Goal: Task Accomplishment & Management: Use online tool/utility

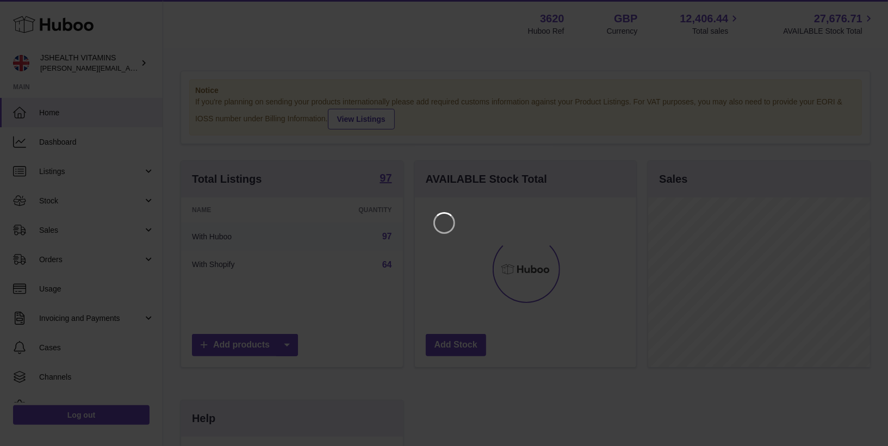
scroll to position [169, 222]
click at [860, 10] on icon "Close" at bounding box center [860, 9] width 9 height 9
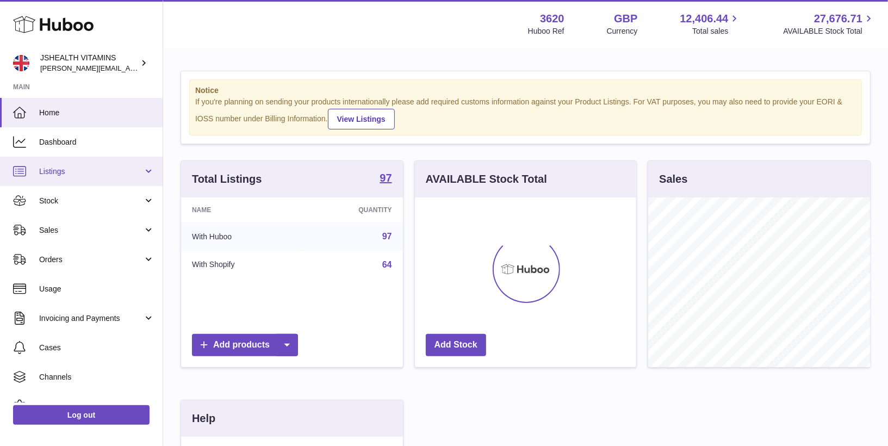
click at [85, 171] on span "Listings" at bounding box center [91, 171] width 104 height 10
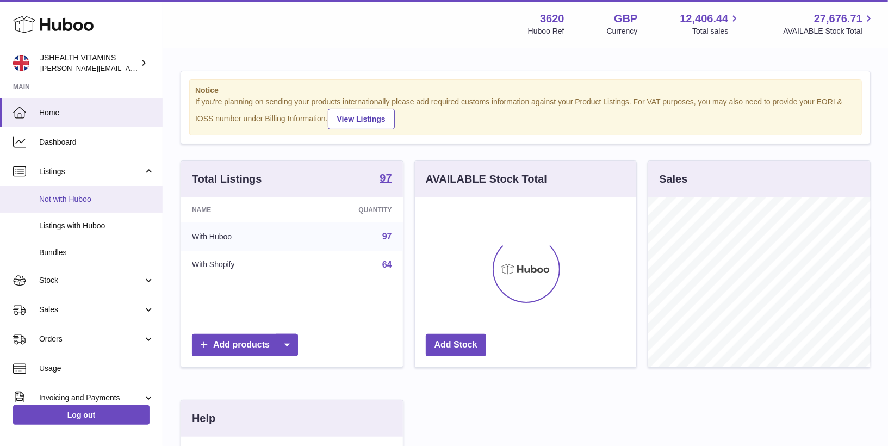
click at [79, 197] on span "Not with Huboo" at bounding box center [96, 199] width 115 height 10
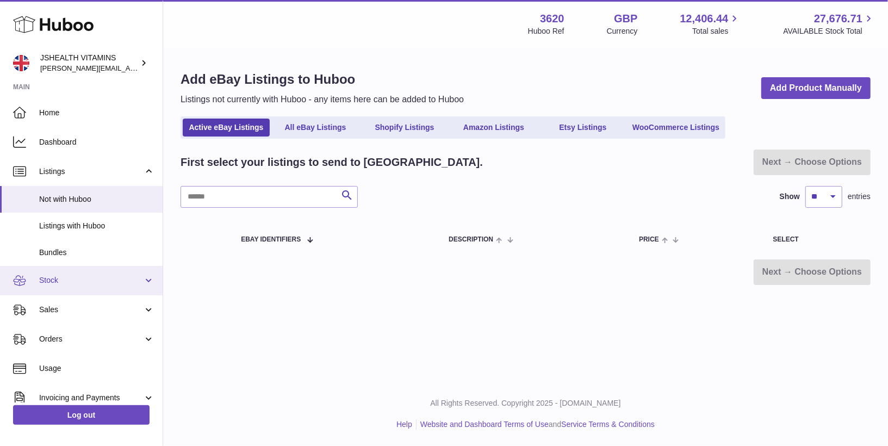
click at [105, 276] on span "Stock" at bounding box center [91, 280] width 104 height 10
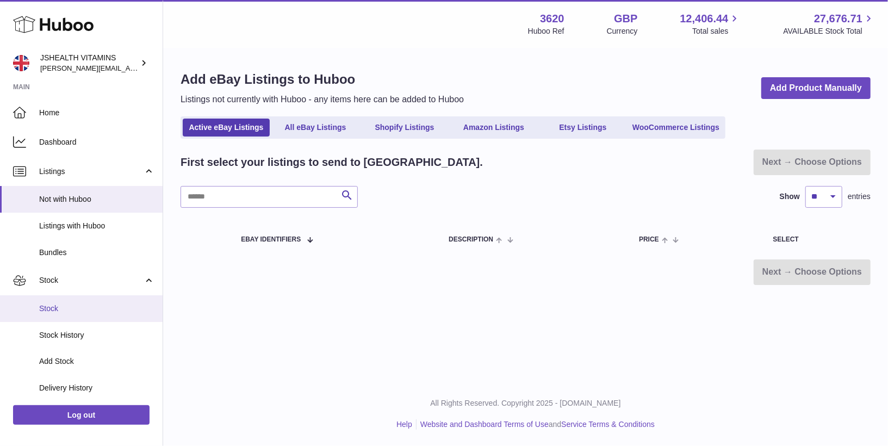
click at [93, 300] on link "Stock" at bounding box center [81, 308] width 163 height 27
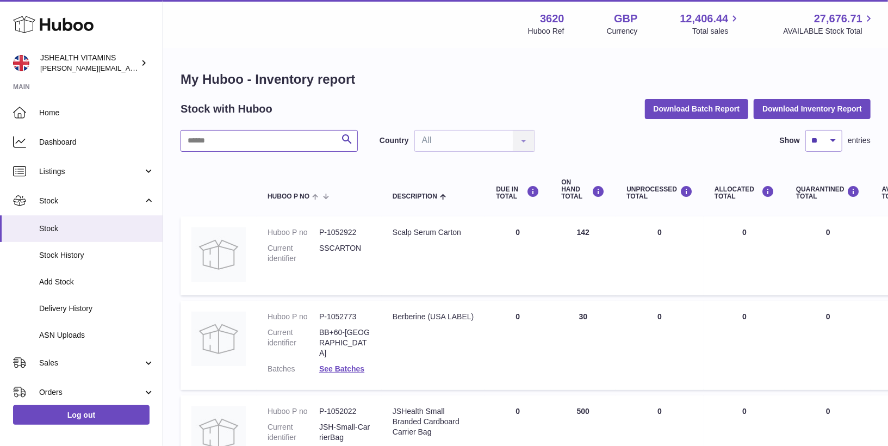
click at [252, 143] on input "text" at bounding box center [269, 141] width 177 height 22
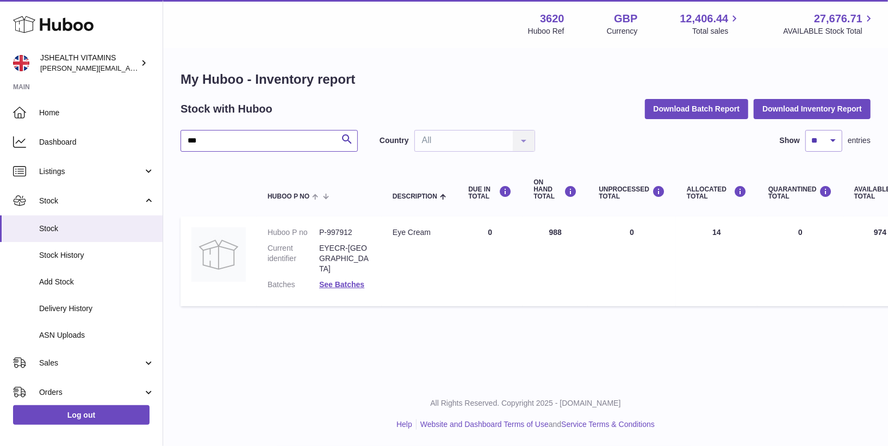
drag, startPoint x: 208, startPoint y: 140, endPoint x: 192, endPoint y: 140, distance: 16.3
click at [192, 140] on input "***" at bounding box center [269, 141] width 177 height 22
type input "*"
type input "*****"
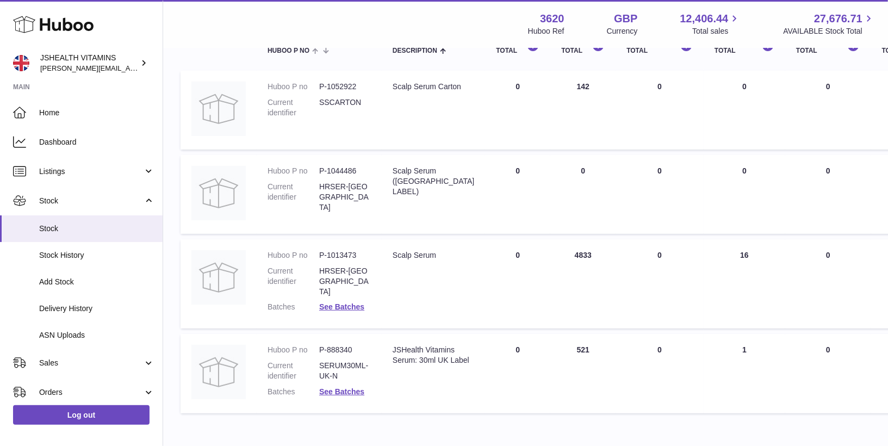
scroll to position [145, 0]
